Goal: Task Accomplishment & Management: Manage account settings

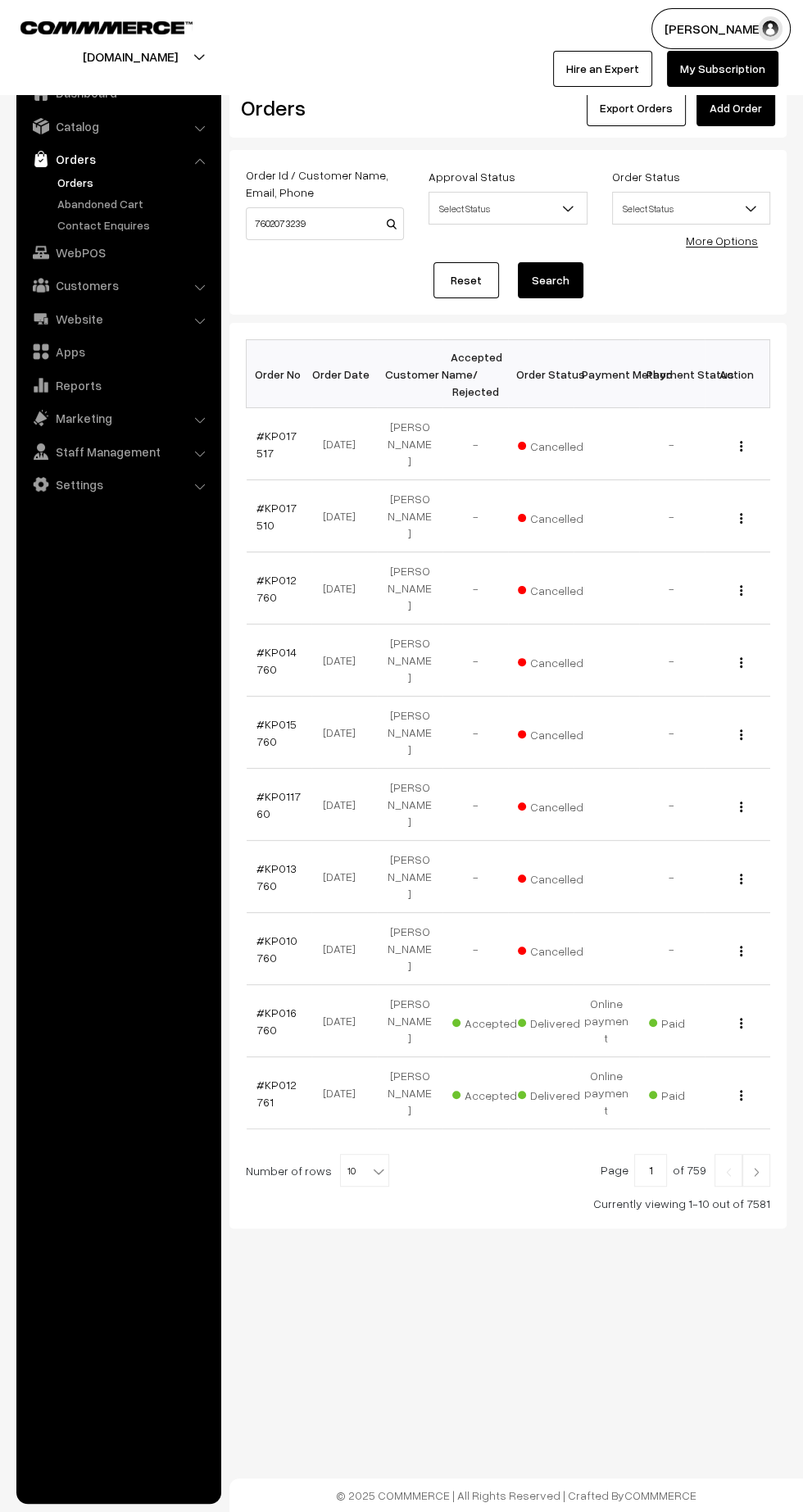
click at [76, 177] on link "Orders" at bounding box center [134, 182] width 162 height 17
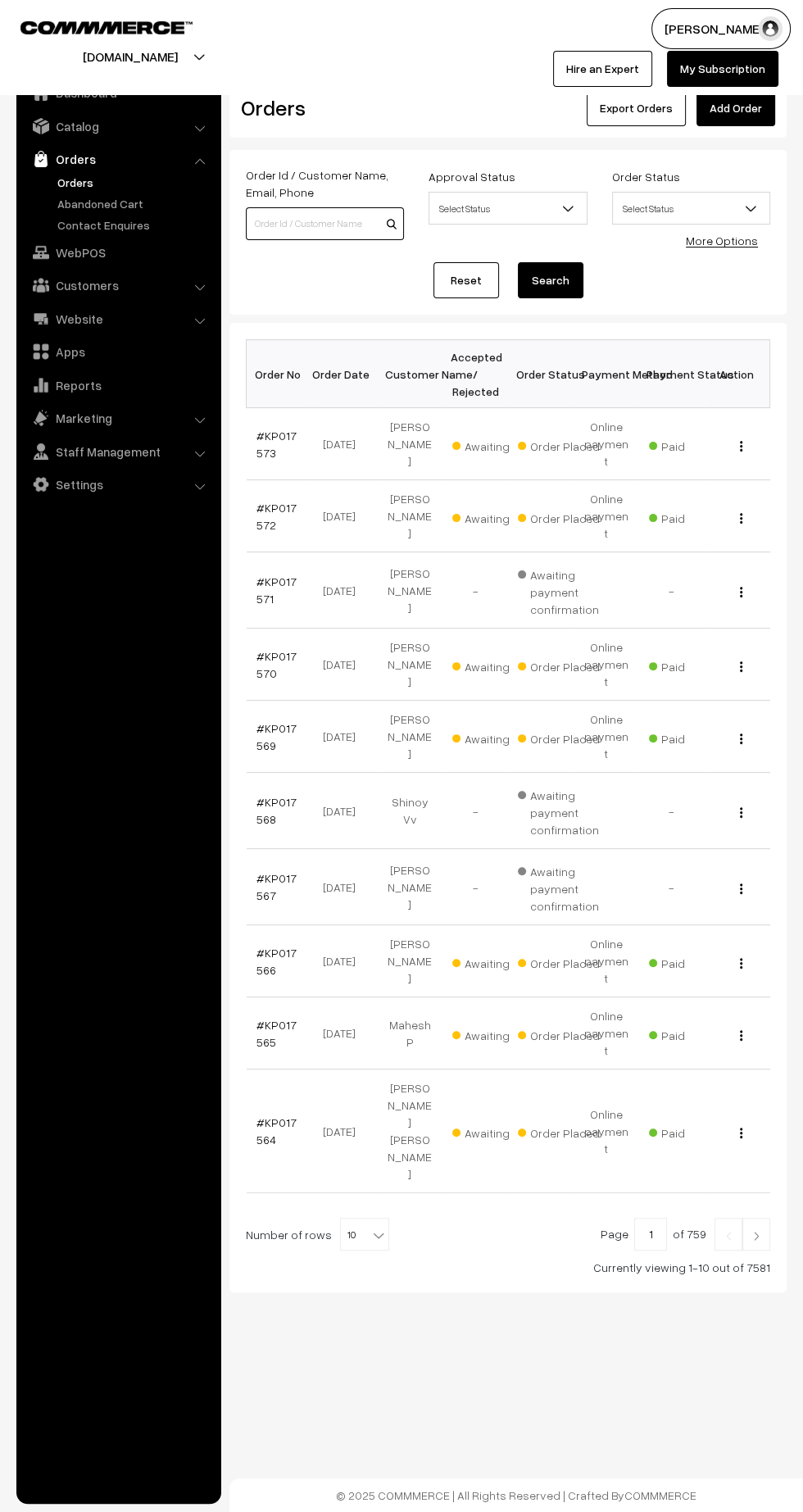
paste input "8999601091"
type input "8999601091"
click at [562, 275] on button "Search" at bounding box center [551, 280] width 65 height 36
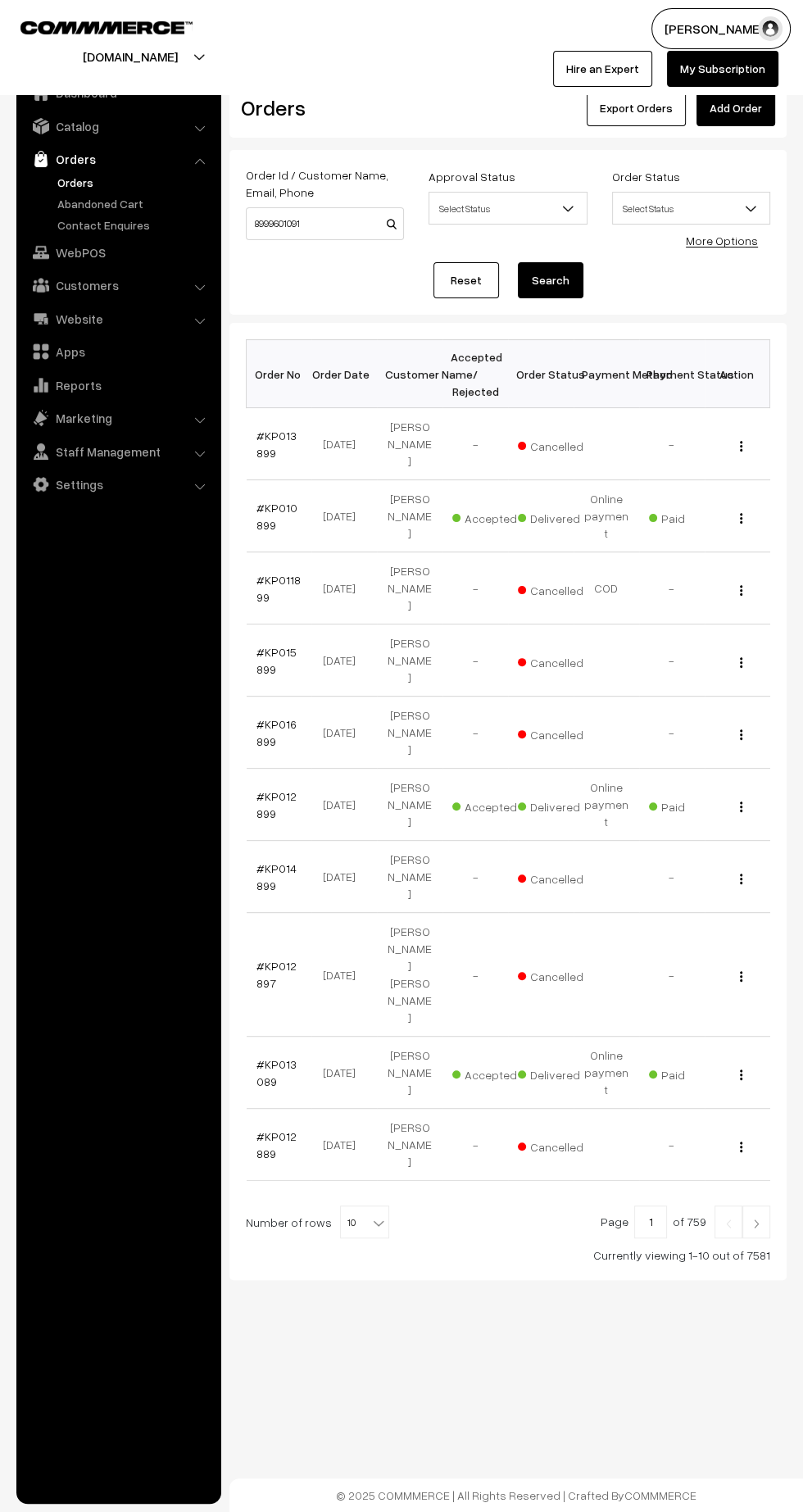
click at [269, 428] on link "#KP013899" at bounding box center [276, 443] width 41 height 31
click at [112, 286] on link "Customers" at bounding box center [118, 285] width 195 height 30
click at [89, 247] on link "Customers" at bounding box center [134, 248] width 162 height 17
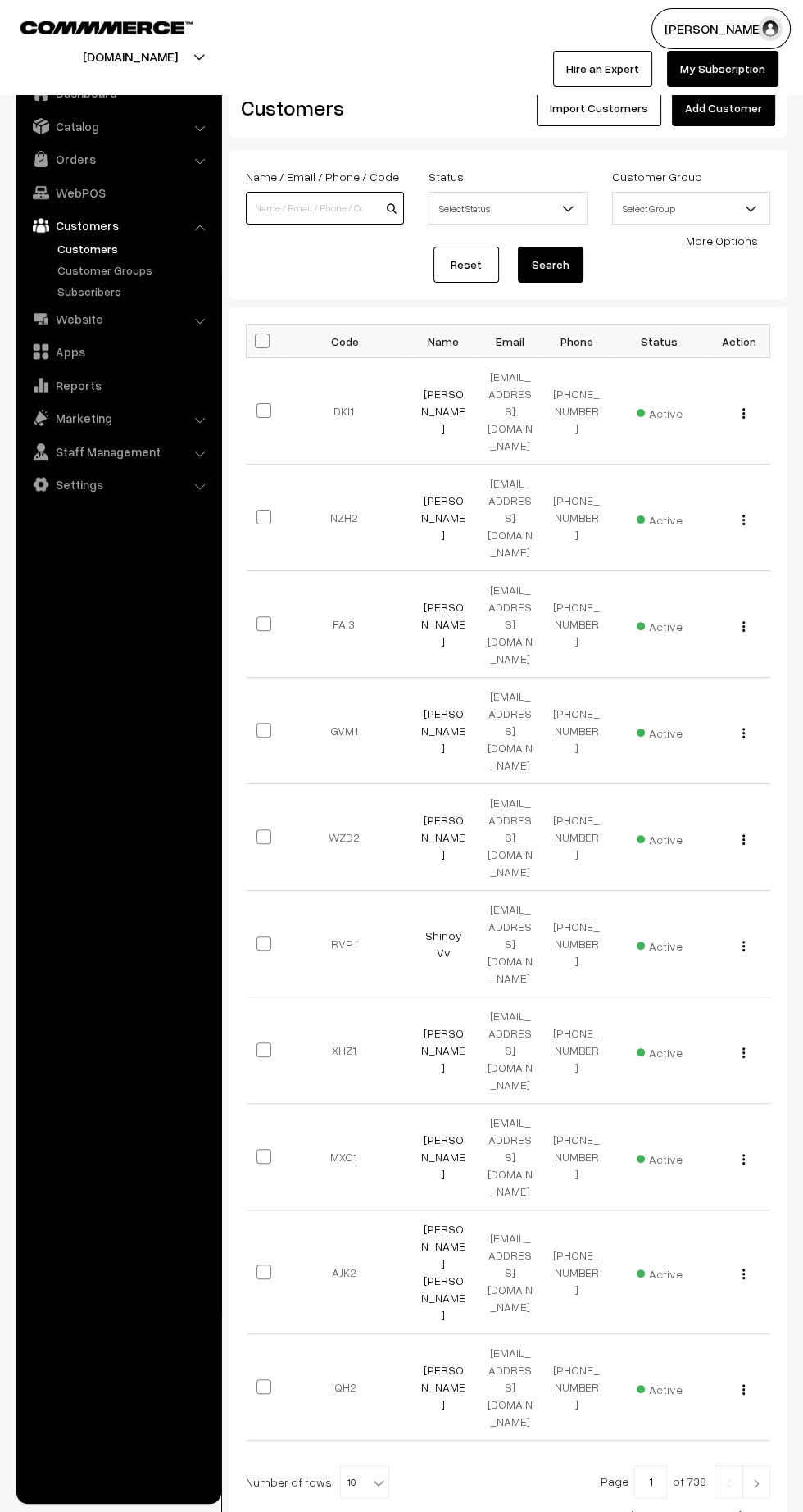
paste input "8999601091"
type input "8999601091"
click at [575, 249] on button "Search" at bounding box center [551, 264] width 65 height 36
click at [332, 203] on input "8999601091" at bounding box center [325, 208] width 158 height 33
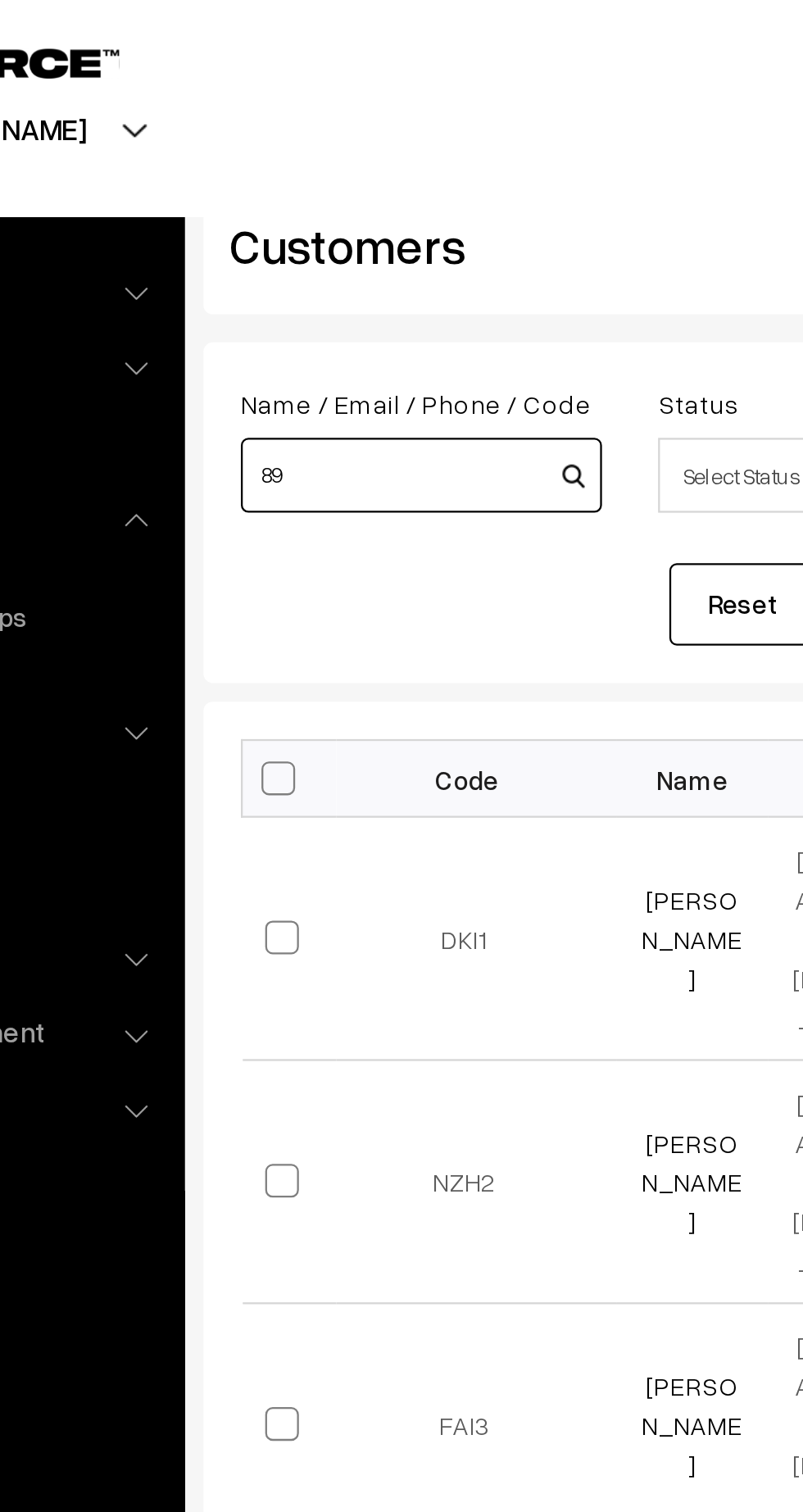
type input "8"
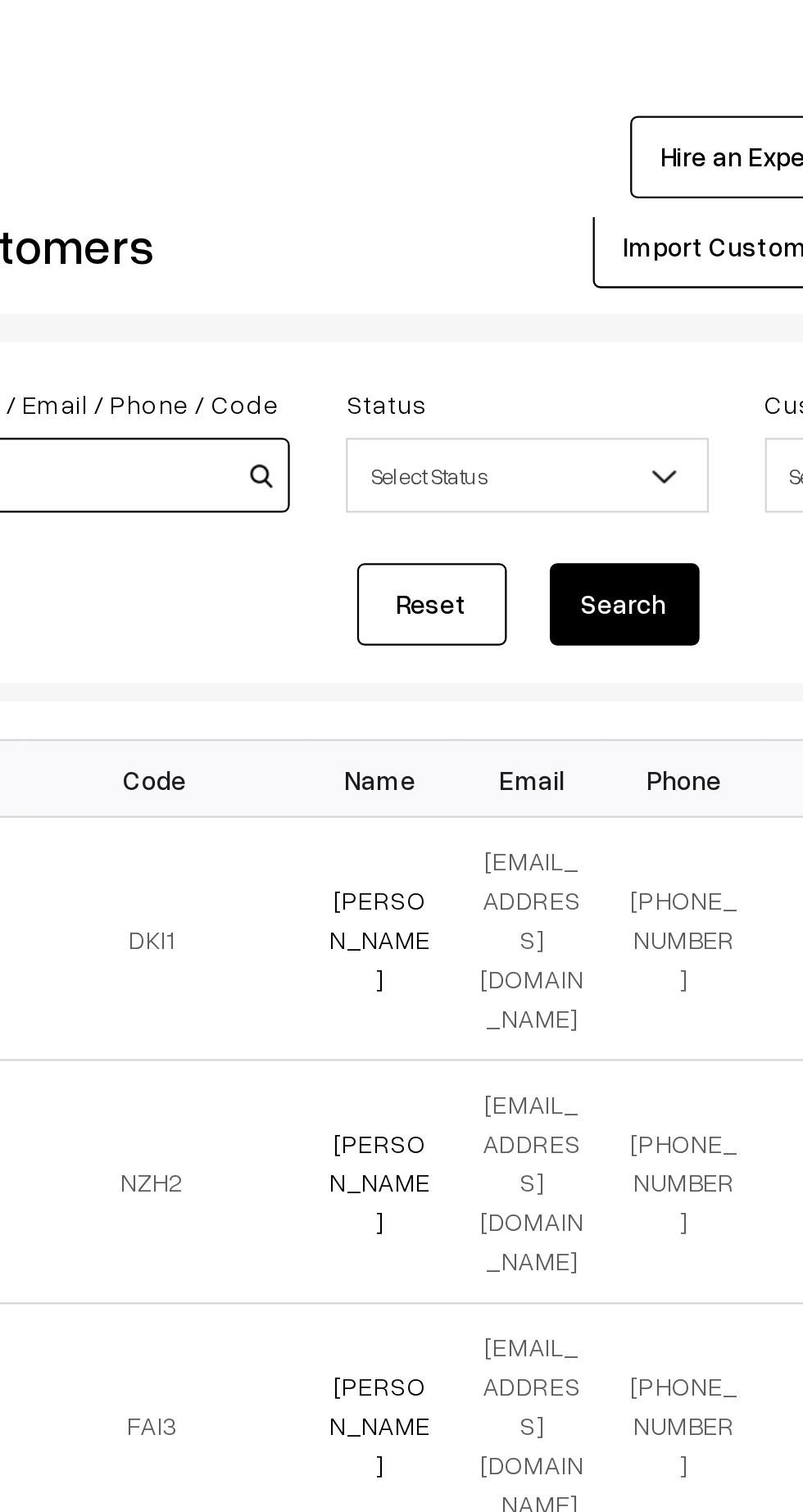
type input "Usha"
click at [553, 265] on button "Search" at bounding box center [551, 264] width 65 height 36
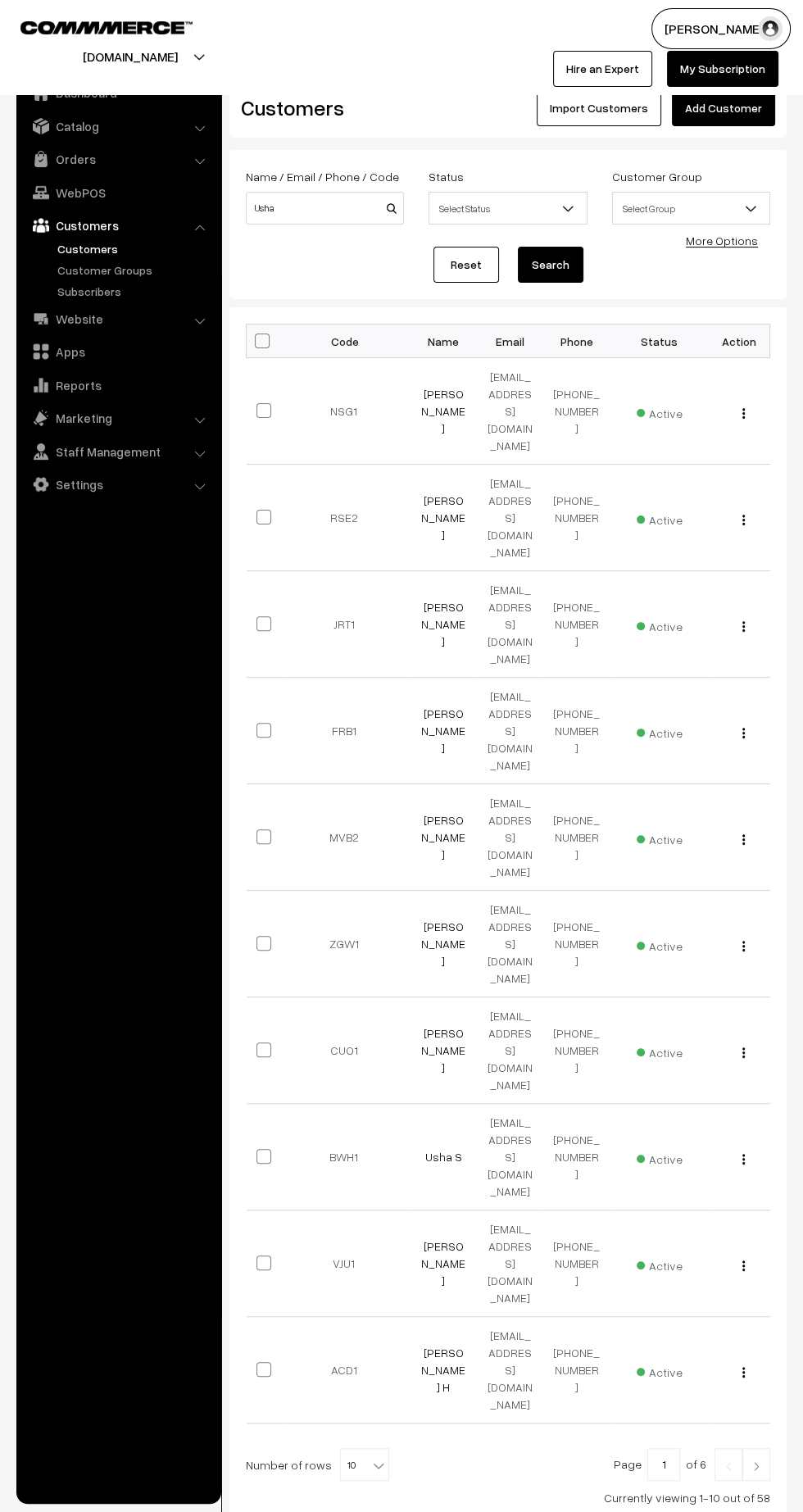
click at [95, 173] on link "Orders" at bounding box center [118, 159] width 195 height 30
click at [108, 207] on link "Abandoned Cart" at bounding box center [134, 203] width 162 height 17
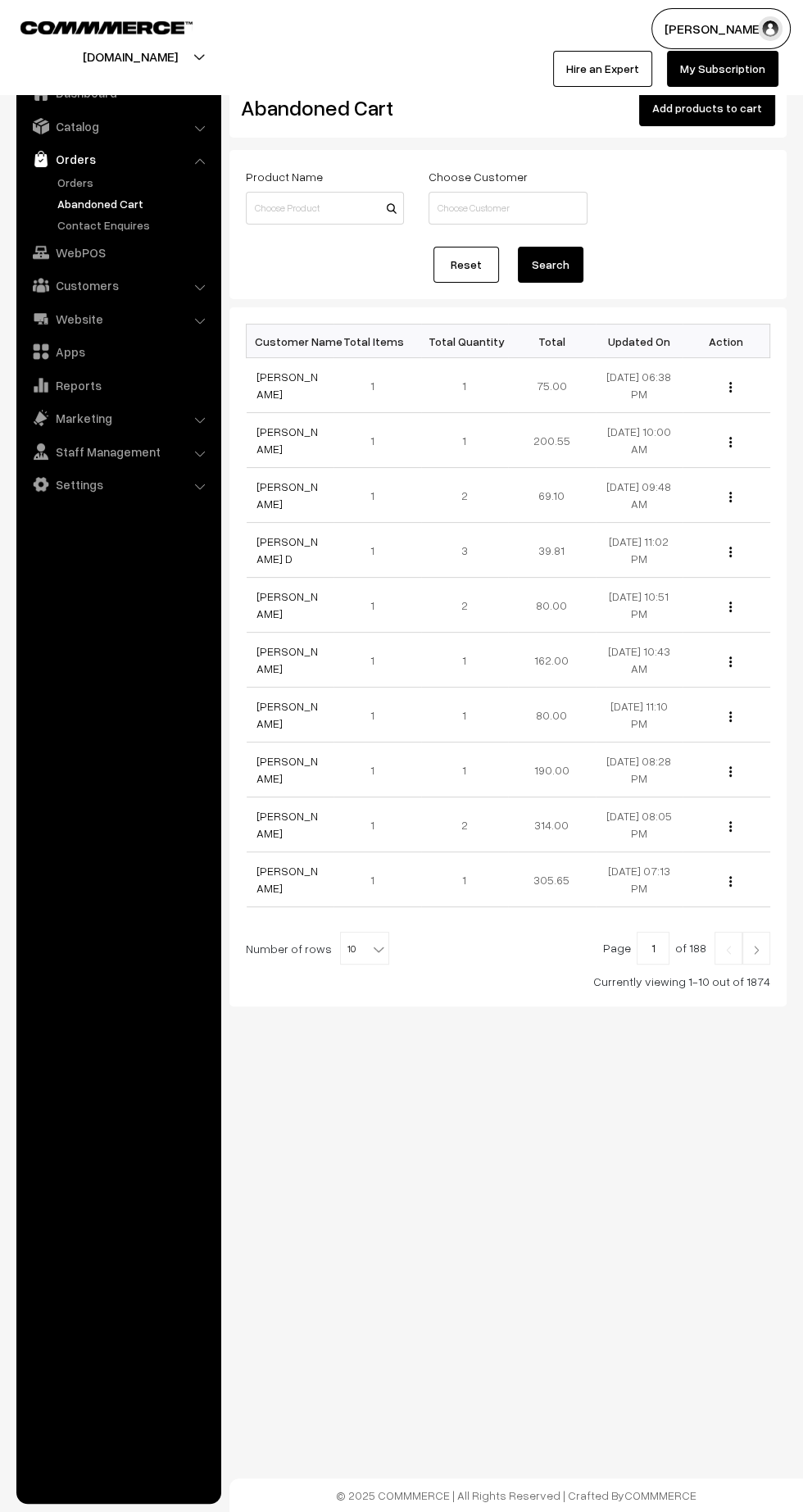
click at [763, 947] on img at bounding box center [756, 949] width 15 height 10
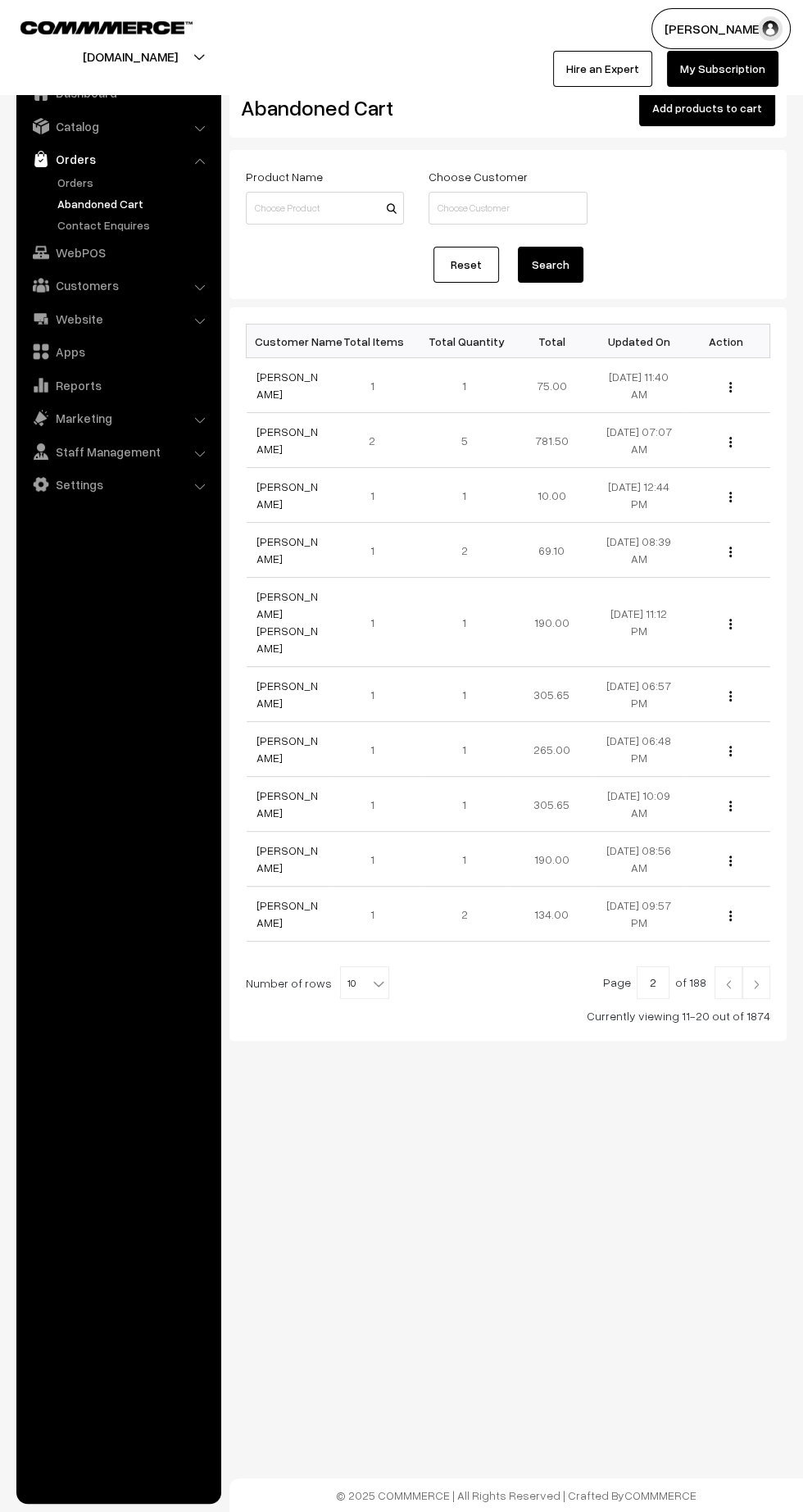
click at [729, 979] on img at bounding box center [728, 984] width 15 height 10
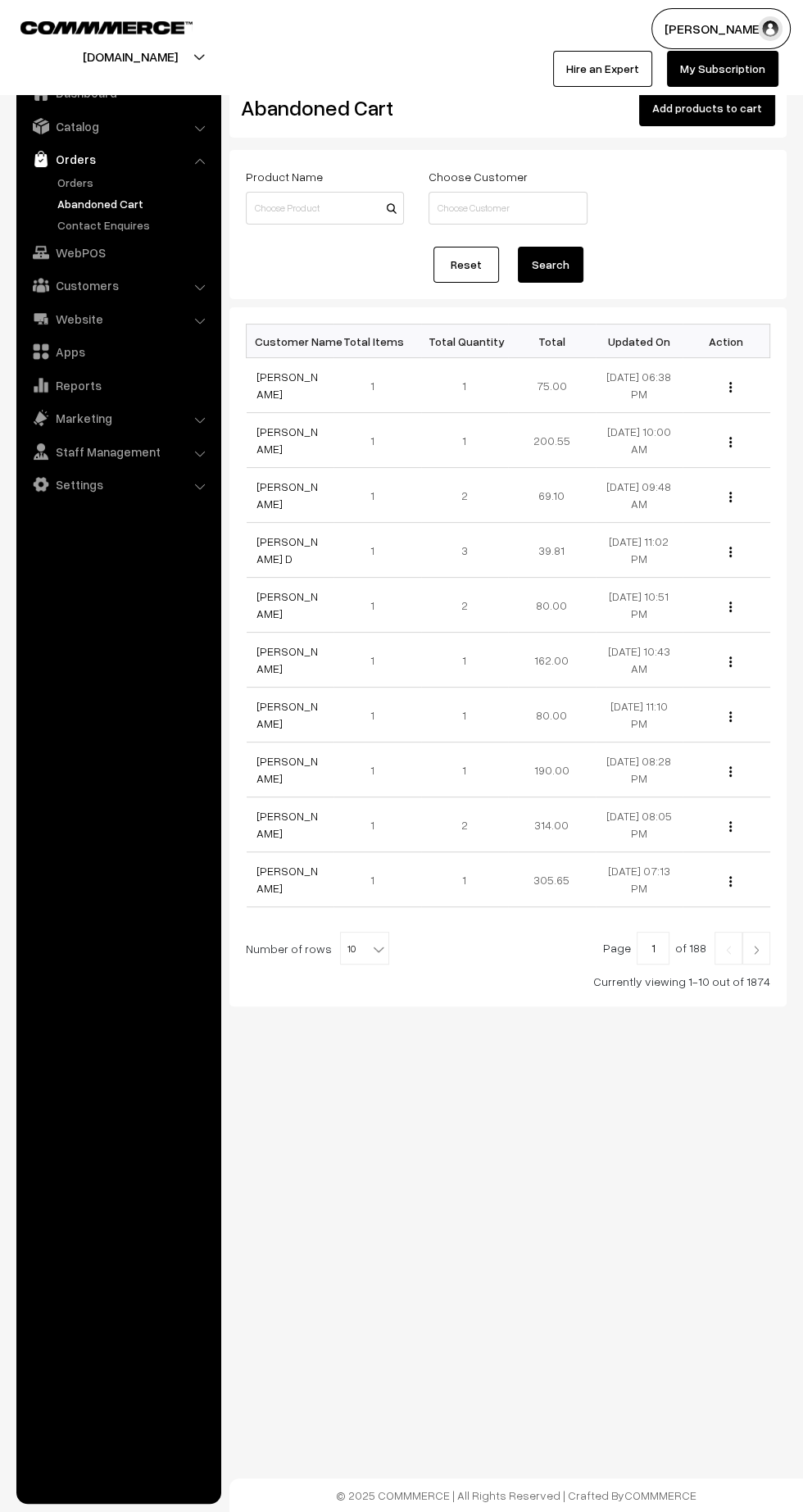
click at [111, 130] on link "Catalog" at bounding box center [118, 127] width 195 height 30
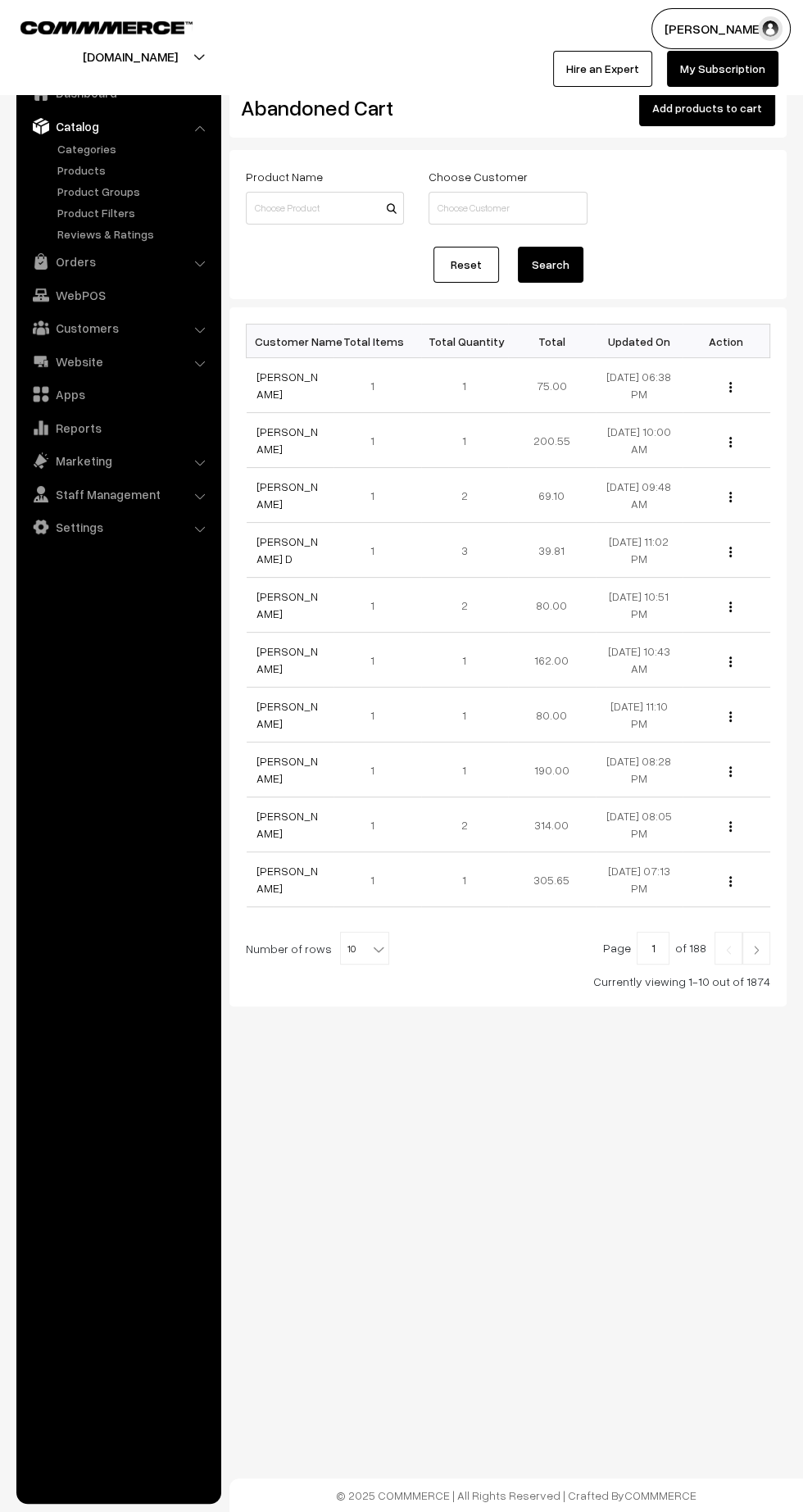
click at [103, 173] on link "Products" at bounding box center [134, 169] width 162 height 17
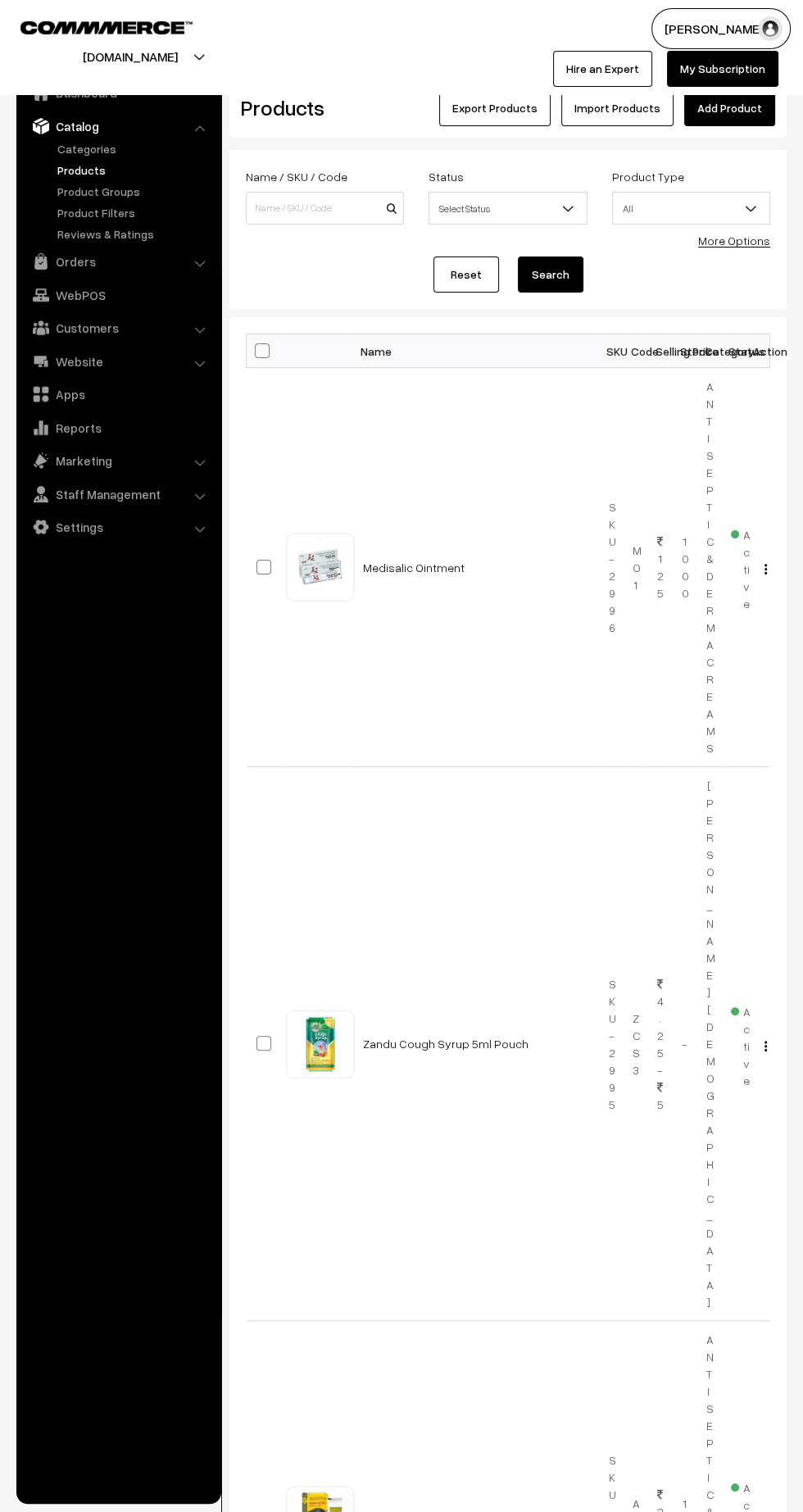
click at [56, 272] on link "Orders" at bounding box center [118, 261] width 195 height 30
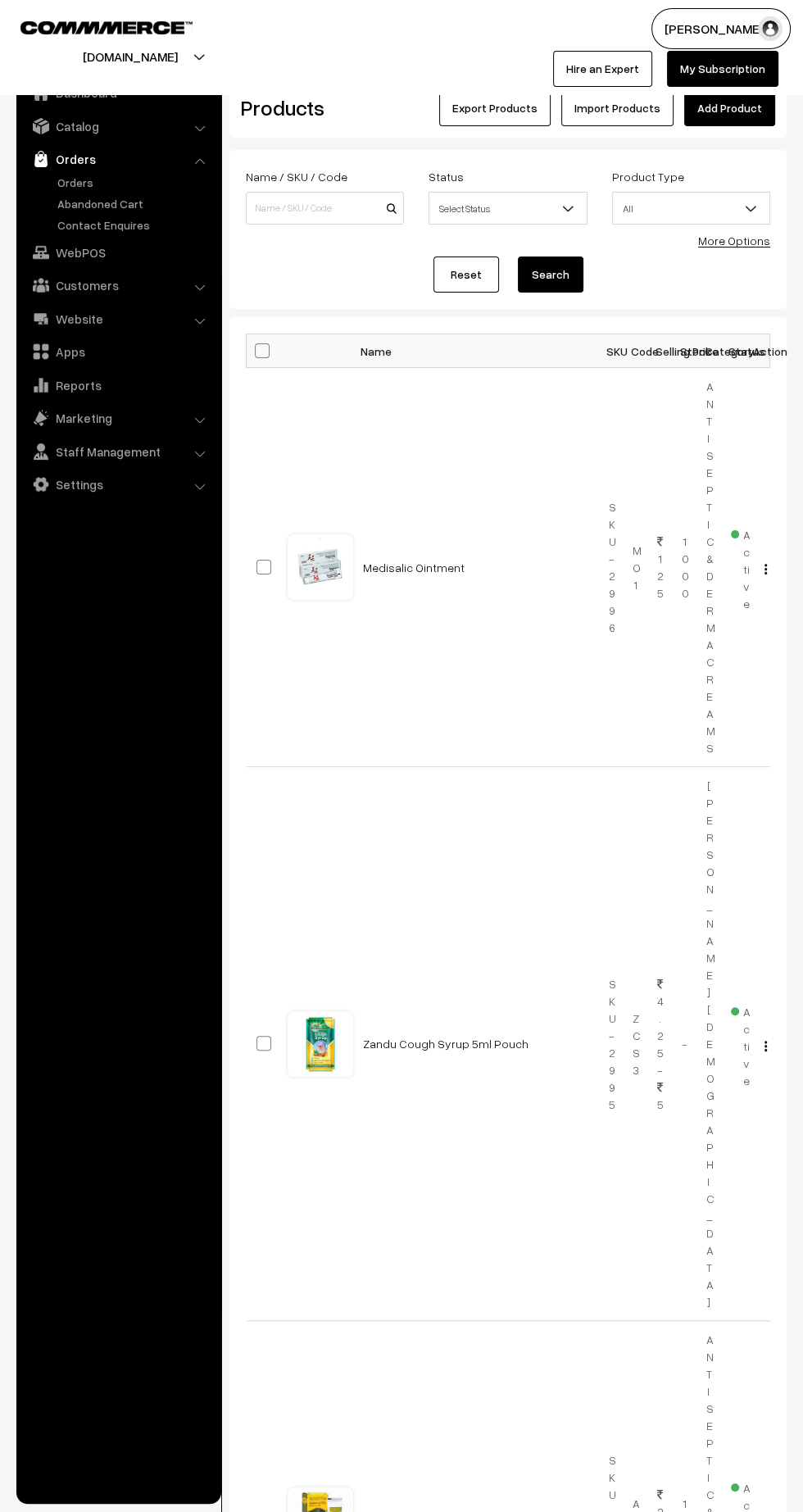
click at [69, 183] on link "Orders" at bounding box center [134, 182] width 162 height 17
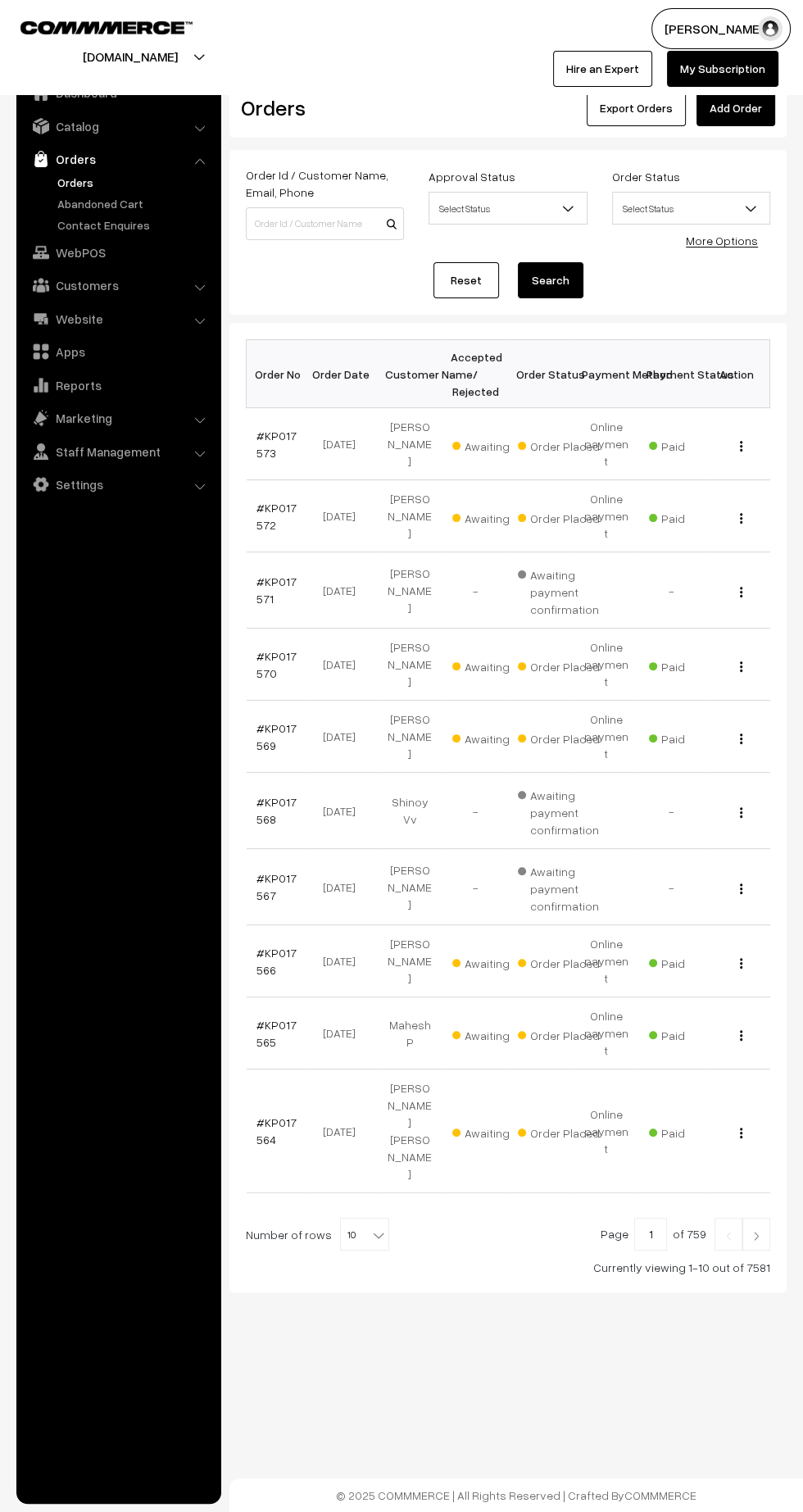
click at [276, 430] on link "#KP017573" at bounding box center [276, 443] width 41 height 31
click at [757, 1231] on img at bounding box center [756, 1236] width 15 height 10
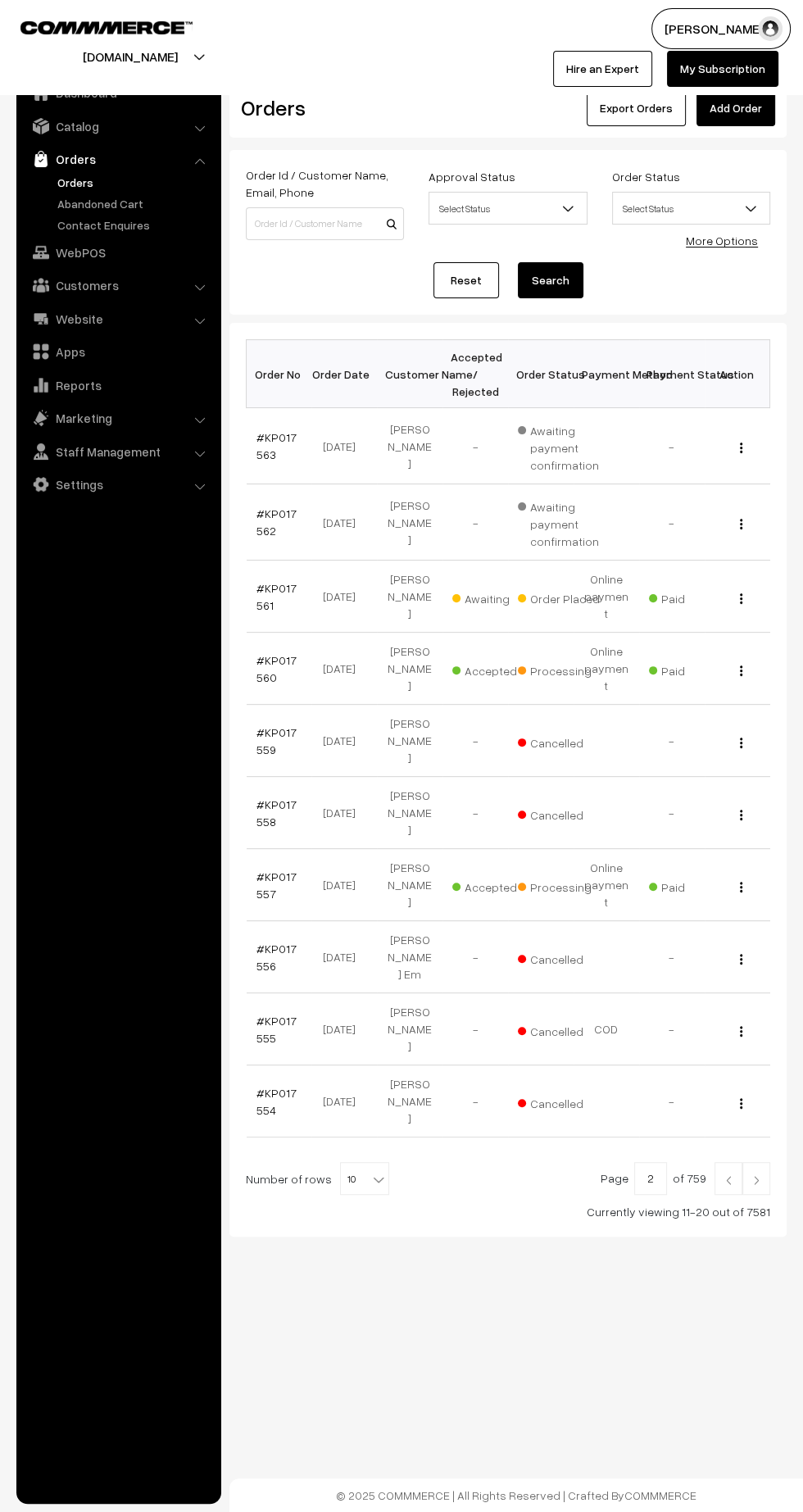
click at [282, 581] on link "#KP017561" at bounding box center [276, 596] width 41 height 31
click at [726, 1175] on img at bounding box center [728, 1180] width 15 height 10
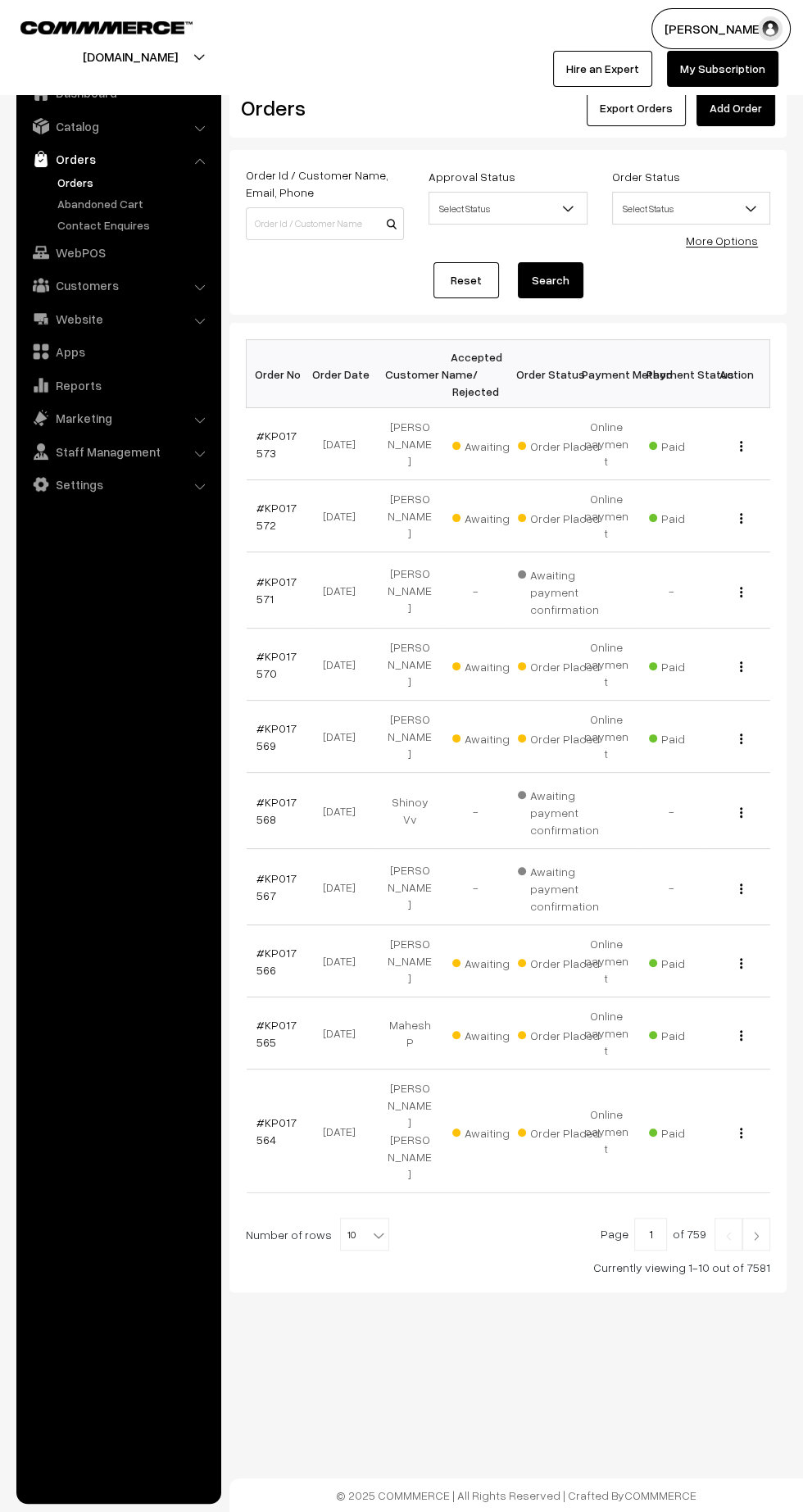
click at [261, 1115] on link "#KP017564" at bounding box center [276, 1130] width 41 height 31
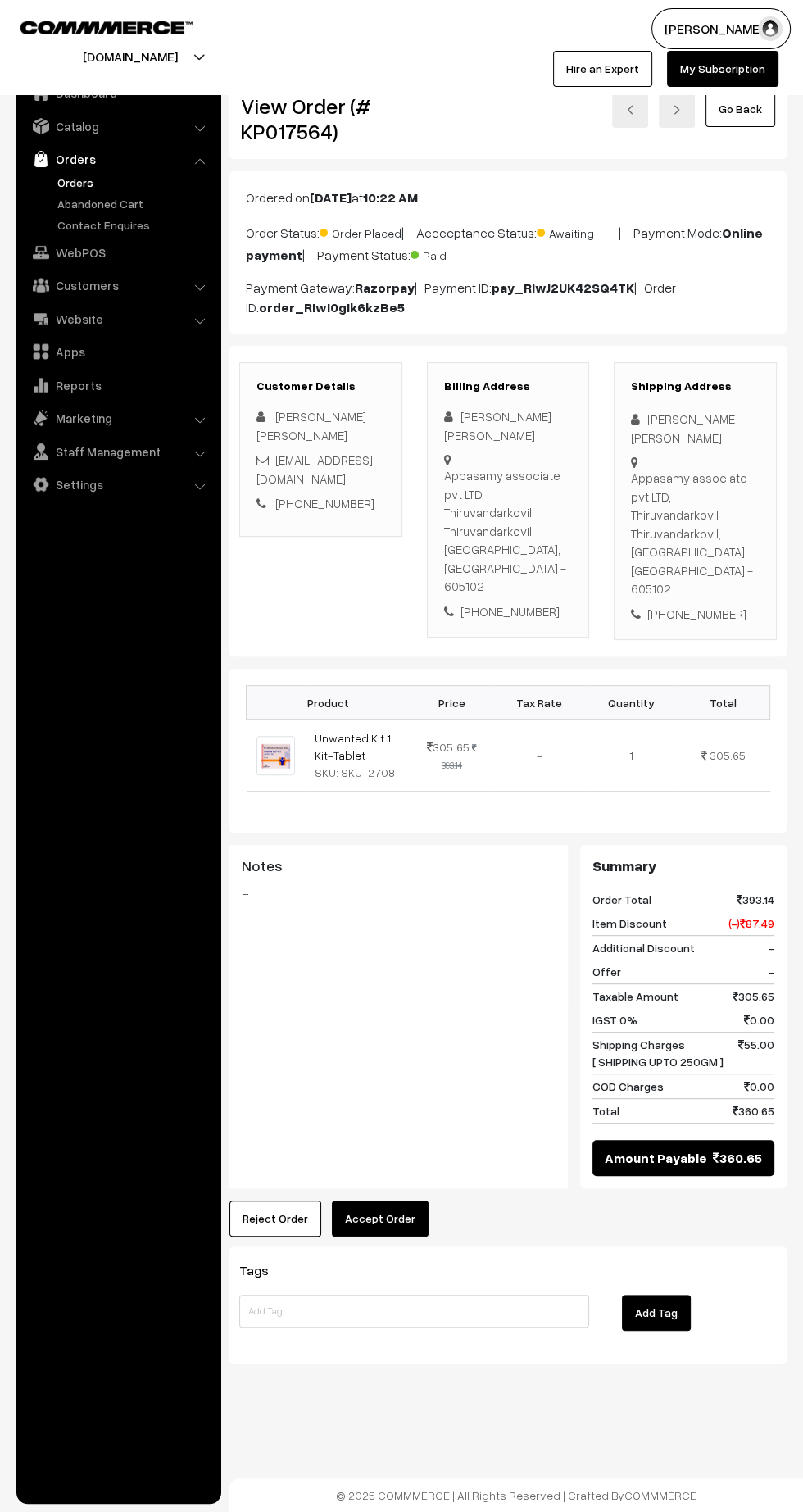
click at [88, 197] on link "Abandoned Cart" at bounding box center [134, 203] width 162 height 17
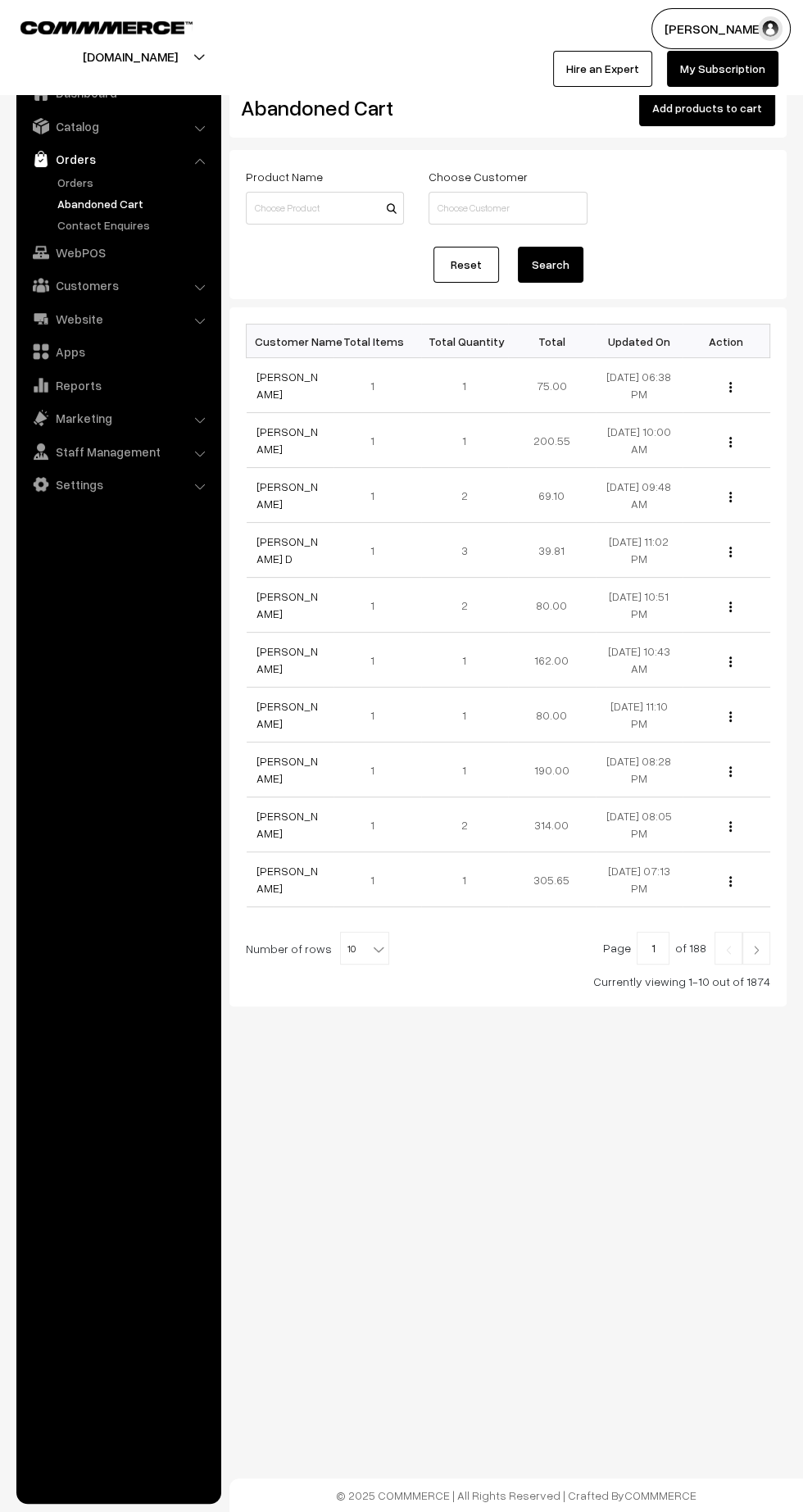
click at [62, 184] on link "Orders" at bounding box center [134, 182] width 162 height 17
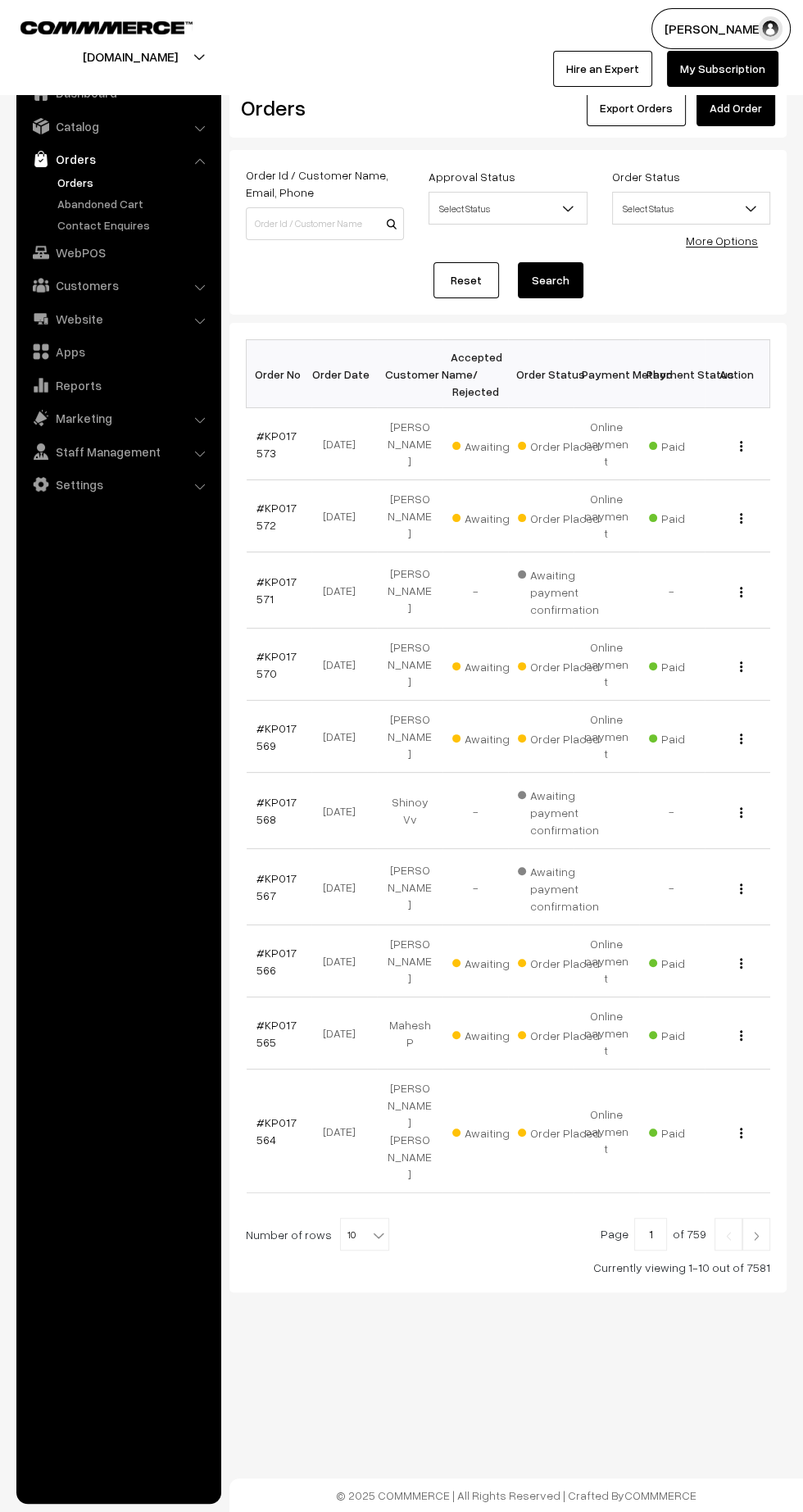
click at [261, 500] on link "#KP017572" at bounding box center [276, 515] width 41 height 31
click at [284, 428] on link "#KP017573" at bounding box center [276, 443] width 41 height 31
click at [261, 721] on link "#KP017569" at bounding box center [276, 736] width 41 height 31
click at [262, 945] on link "#KP017566" at bounding box center [276, 960] width 41 height 31
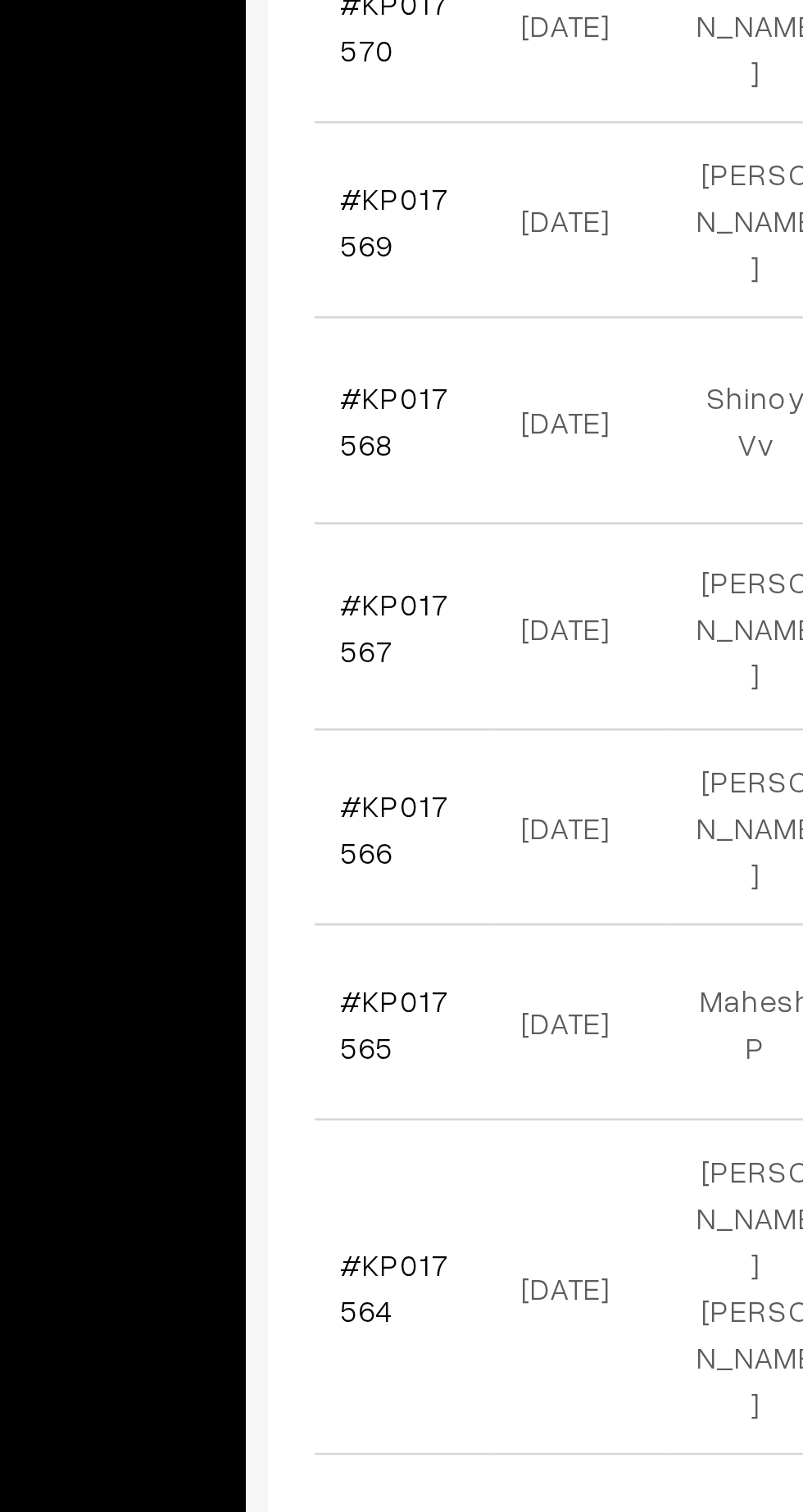
click at [264, 1018] on link "#KP017565" at bounding box center [276, 1032] width 41 height 31
click at [262, 1115] on link "#KP017564" at bounding box center [276, 1130] width 41 height 31
